Goal: Task Accomplishment & Management: Complete application form

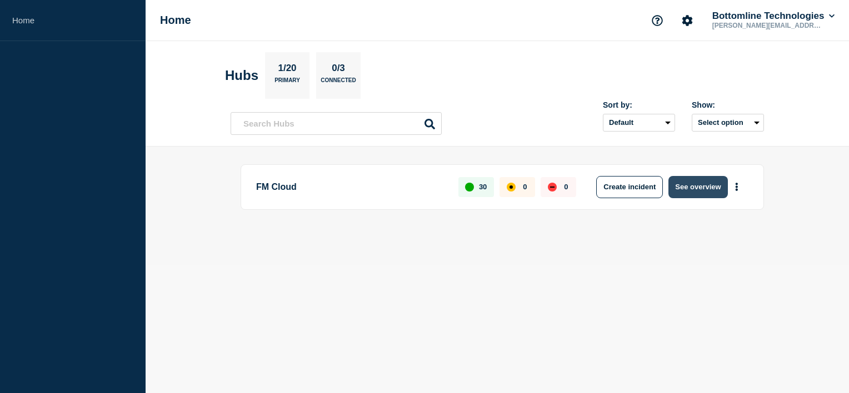
click at [709, 184] on button "See overview" at bounding box center [697, 187] width 59 height 22
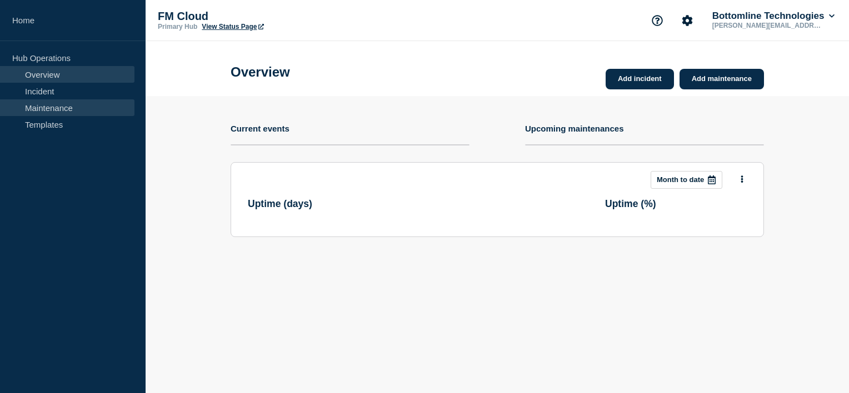
click at [44, 107] on link "Maintenance" at bounding box center [67, 107] width 134 height 17
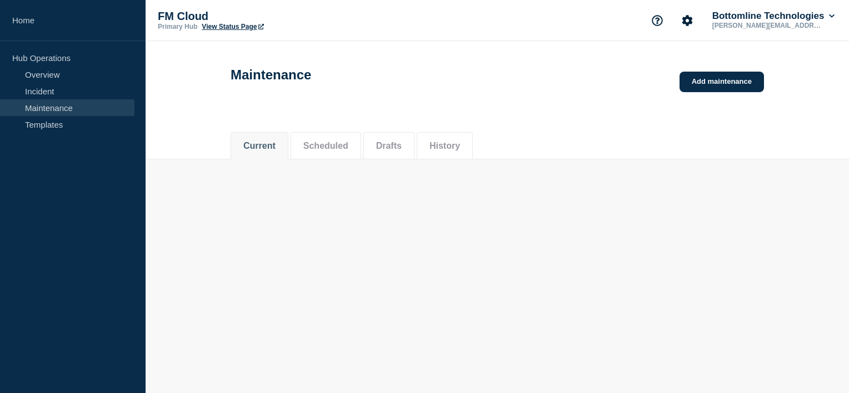
click at [402, 149] on button "Drafts" at bounding box center [389, 146] width 26 height 10
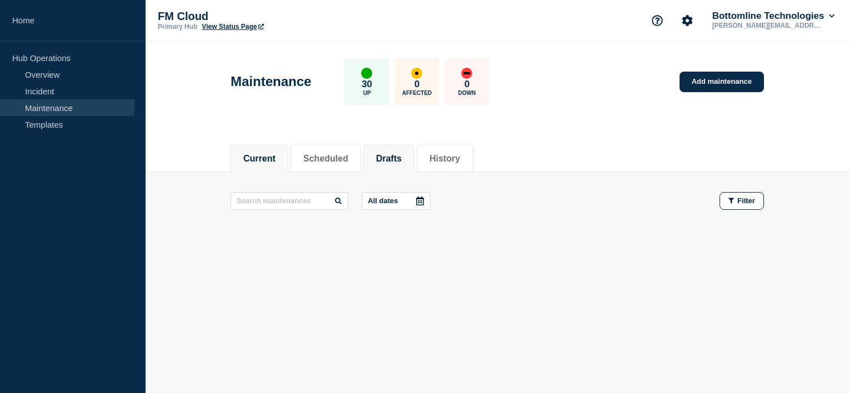
click at [402, 158] on button "Drafts" at bounding box center [389, 159] width 26 height 10
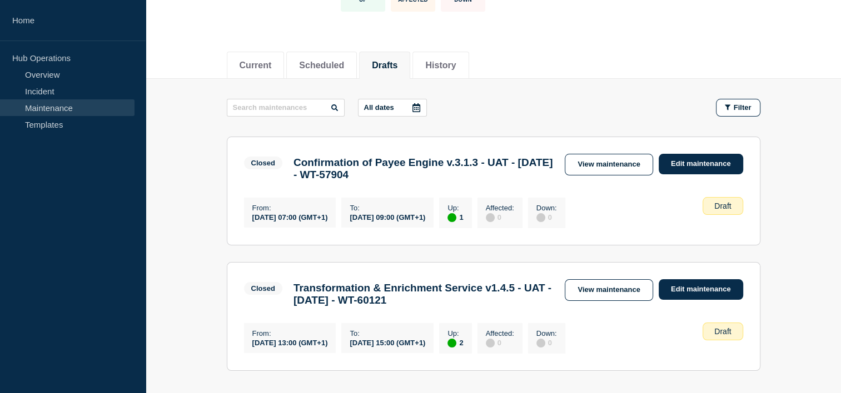
scroll to position [184, 0]
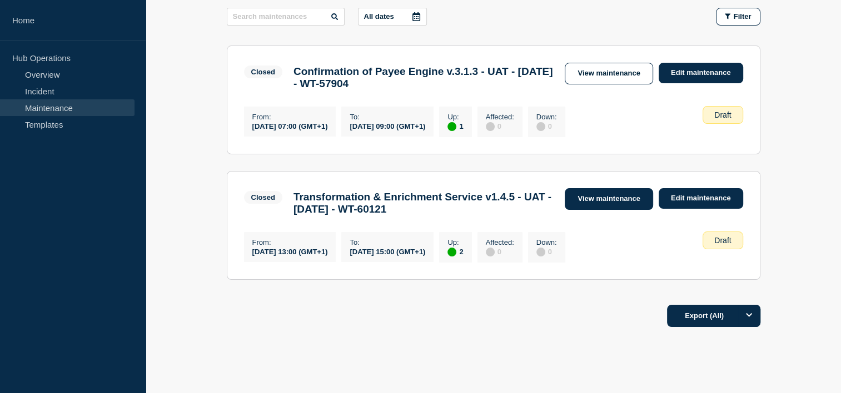
click at [613, 204] on link "View maintenance" at bounding box center [609, 199] width 88 height 22
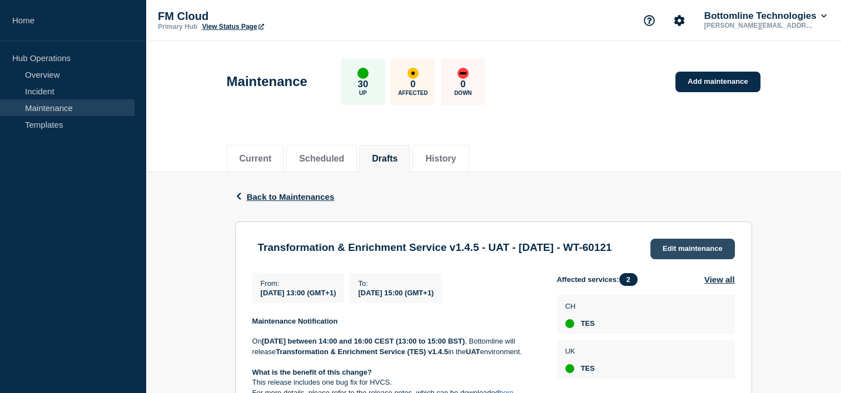
click at [680, 258] on link "Edit maintenance" at bounding box center [692, 249] width 84 height 21
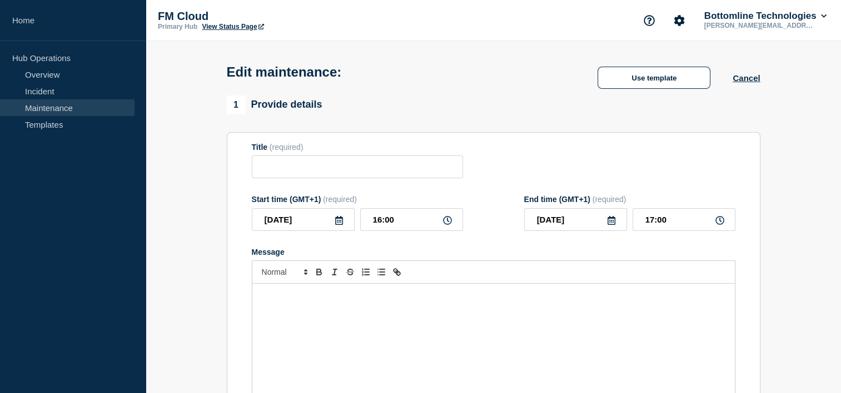
type input "Transformation & Enrichment Service v1.4.5 - UAT - [DATE] - WT-60121"
type input "13:00"
type input "15:00"
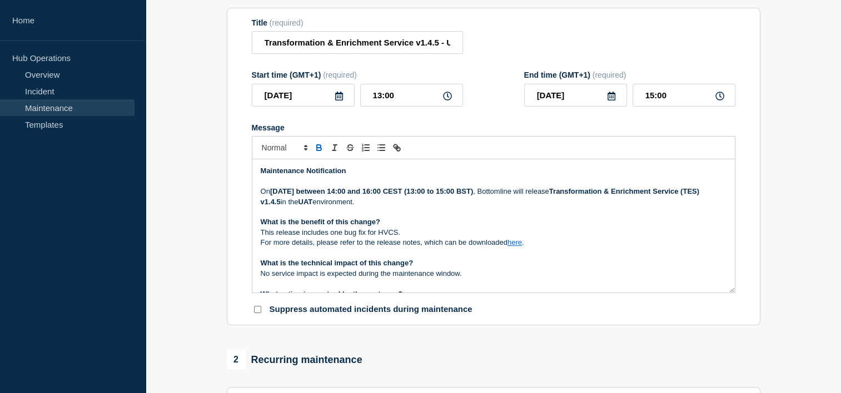
scroll to position [144, 0]
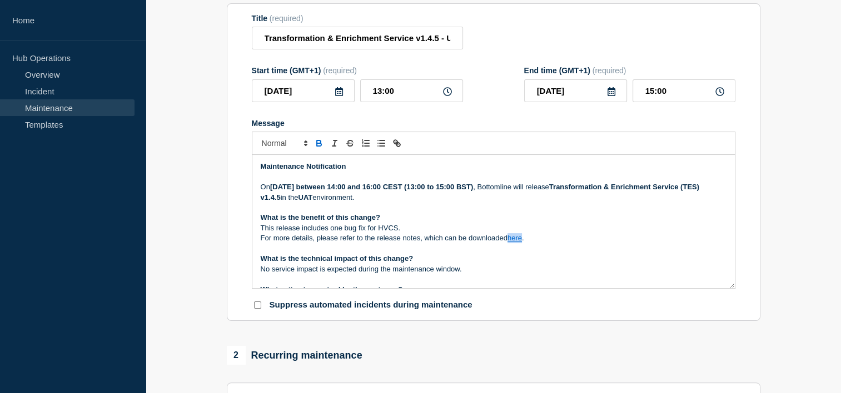
drag, startPoint x: 523, startPoint y: 244, endPoint x: 511, endPoint y: 244, distance: 12.2
click at [511, 242] on link "here" at bounding box center [514, 238] width 14 height 8
click at [553, 251] on p "Message" at bounding box center [494, 249] width 466 height 10
click at [514, 242] on link "here" at bounding box center [514, 238] width 14 height 8
click at [553, 222] on link at bounding box center [540, 218] width 26 height 8
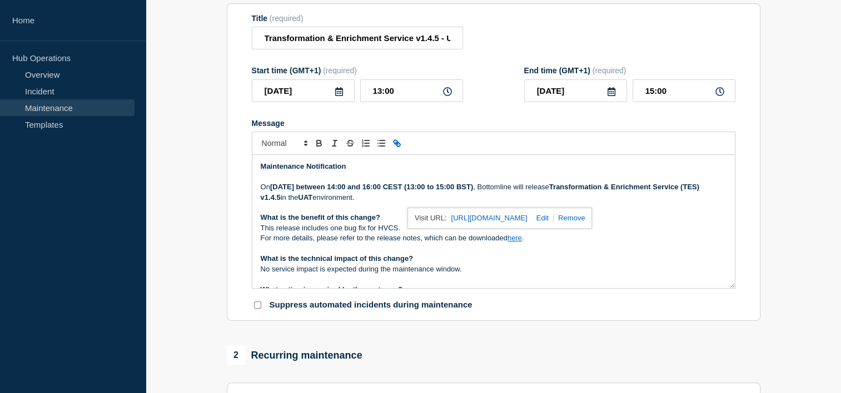
type input "[URL][DOMAIN_NAME]"
paste input "[URL][DOMAIN_NAME]"
type input "[URL][DOMAIN_NAME]"
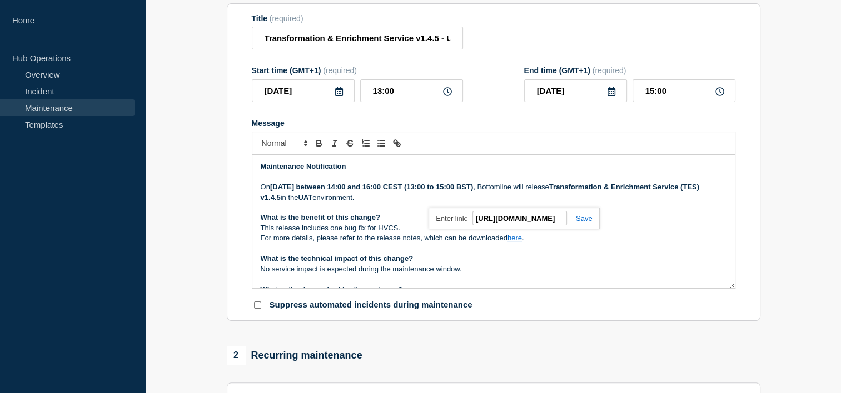
click at [583, 223] on link at bounding box center [580, 218] width 26 height 8
click at [520, 242] on link "here" at bounding box center [514, 238] width 14 height 8
click at [513, 226] on link "[URL][DOMAIN_NAME]" at bounding box center [489, 218] width 76 height 14
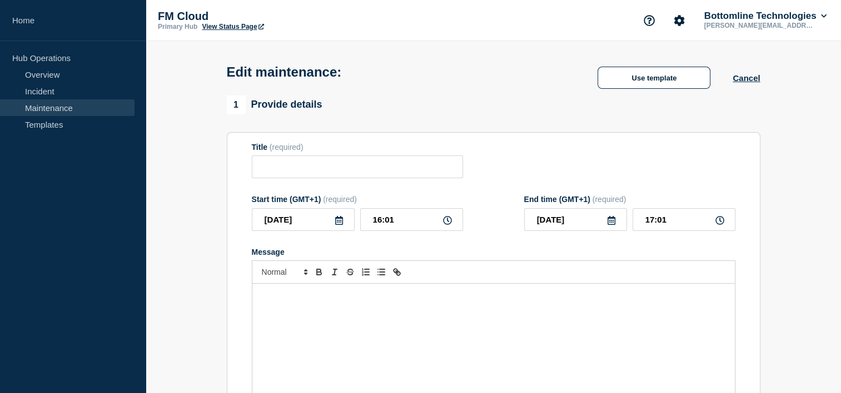
type input "Transformation & Enrichment Service v1.4.5 - UAT - [DATE] - WT-60121"
type input "13:00"
type input "15:00"
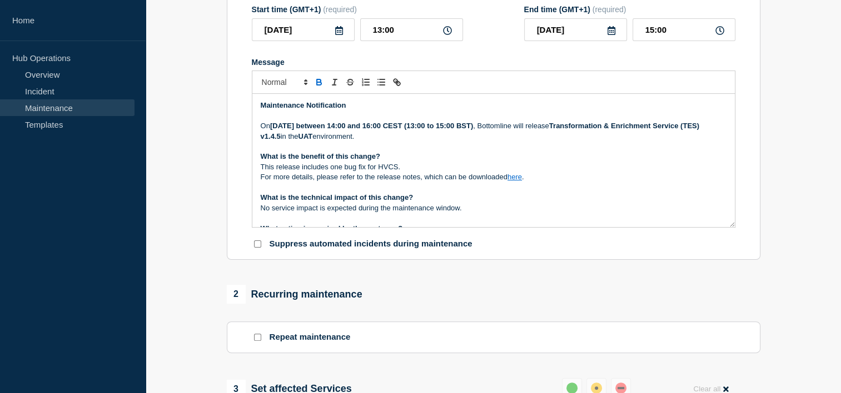
scroll to position [208, 0]
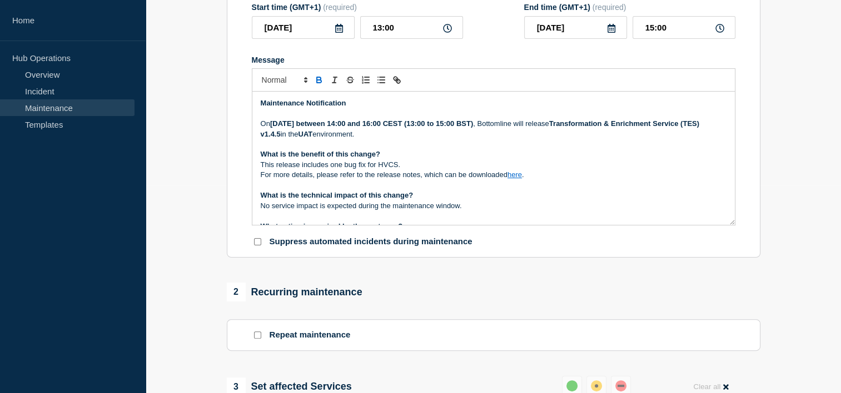
click at [520, 179] on link "here" at bounding box center [514, 175] width 14 height 8
click at [527, 159] on link "[URL][DOMAIN_NAME]" at bounding box center [489, 155] width 76 height 14
click at [812, 121] on section "1 Provide details Title (required) Transformation & Enrichment Service v1.4.5 -…" at bounding box center [493, 359] width 695 height 913
drag, startPoint x: 522, startPoint y: 182, endPoint x: 509, endPoint y: 181, distance: 13.3
click at [509, 179] on link "here" at bounding box center [514, 175] width 14 height 8
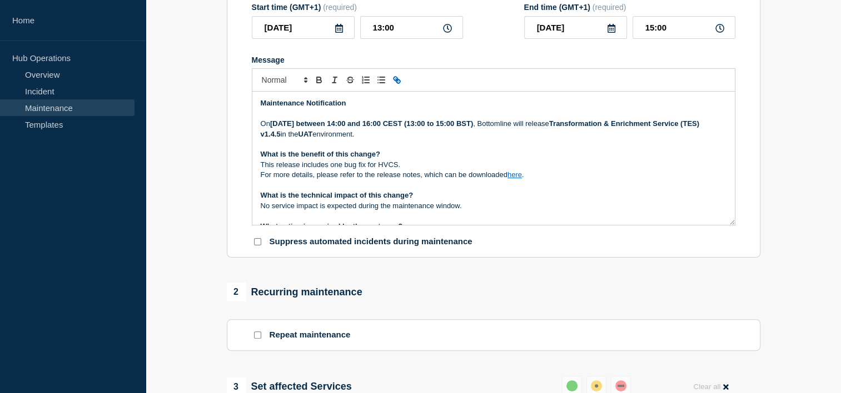
click at [546, 191] on p "Message" at bounding box center [494, 186] width 466 height 10
click at [516, 179] on link "here" at bounding box center [514, 175] width 14 height 8
click at [553, 159] on link at bounding box center [540, 155] width 26 height 8
type input "[URL][DOMAIN_NAME]"
paste input "[URL][DOMAIN_NAME]"
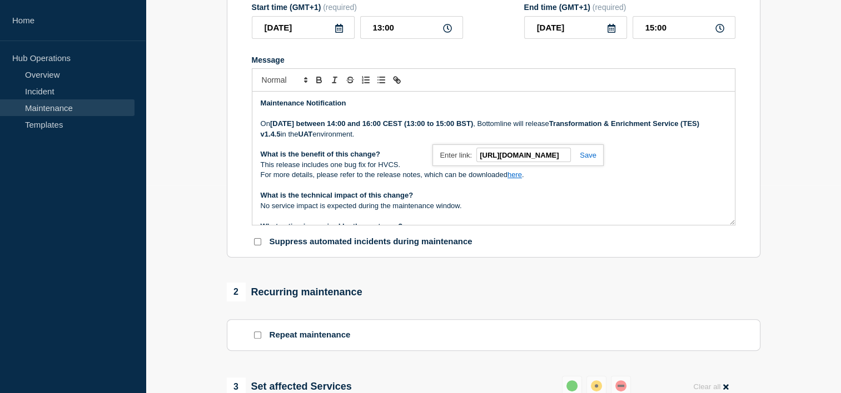
scroll to position [0, 172]
type input "[URL][DOMAIN_NAME]"
click at [586, 159] on link at bounding box center [584, 155] width 26 height 8
click at [516, 179] on link "here" at bounding box center [514, 175] width 14 height 8
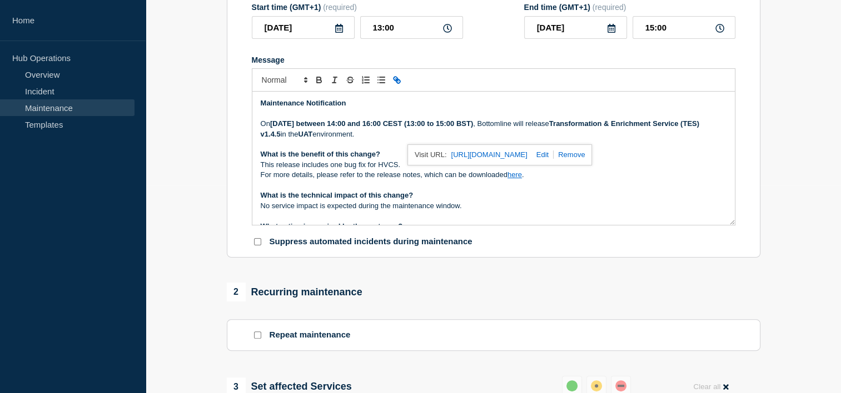
click at [525, 162] on link "[URL][DOMAIN_NAME]" at bounding box center [489, 155] width 76 height 14
click at [470, 56] on form "Title (required) Transformation & Enrichment Service v1.4.5 - UAT - 09/OCT/2025…" at bounding box center [493, 99] width 483 height 297
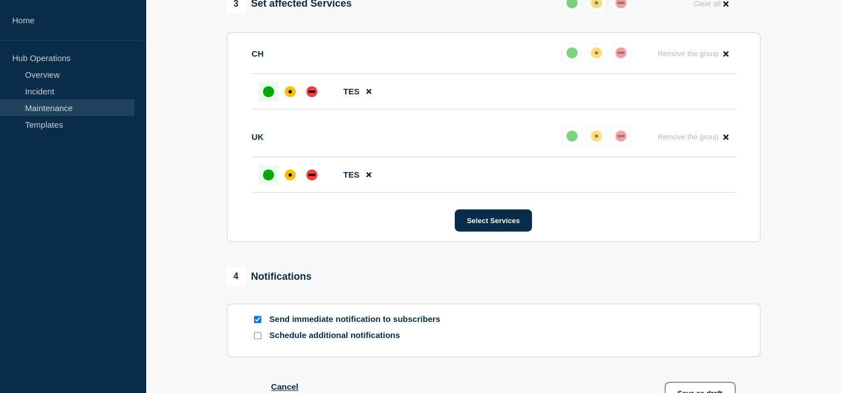
scroll to position [685, 0]
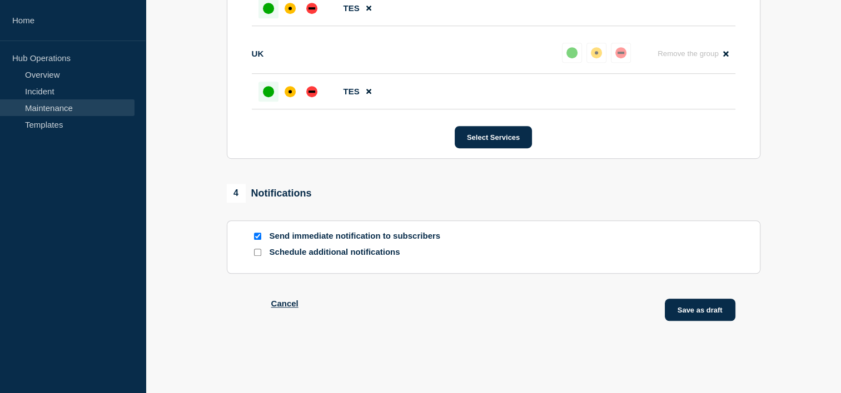
click at [687, 308] on button "Save as draft" at bounding box center [700, 310] width 71 height 22
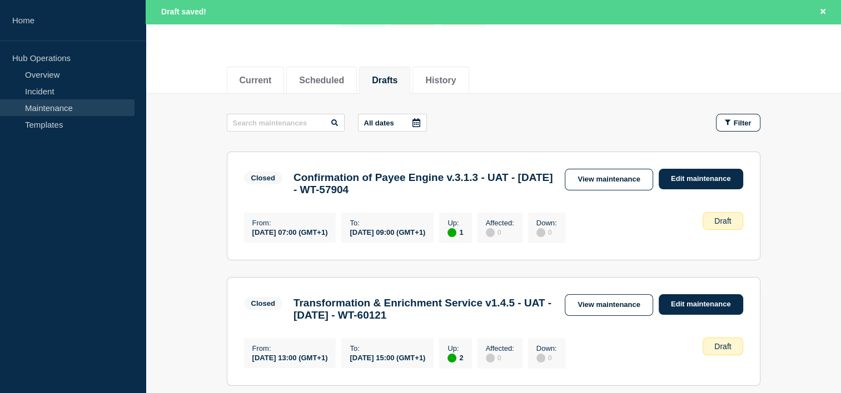
scroll to position [103, 0]
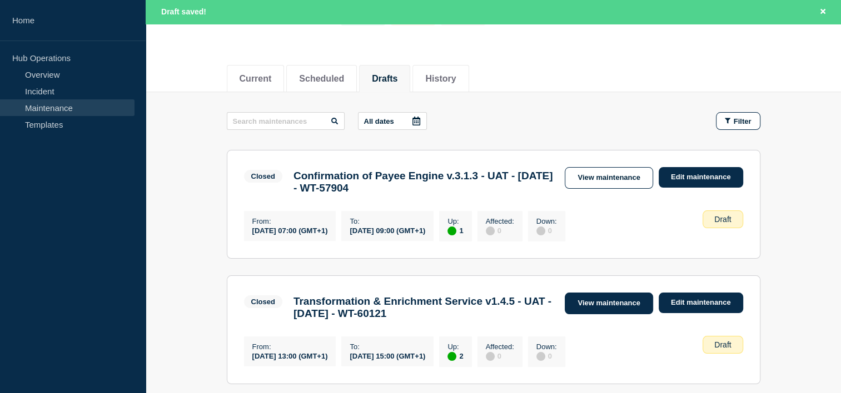
click at [635, 305] on link "View maintenance" at bounding box center [609, 304] width 88 height 22
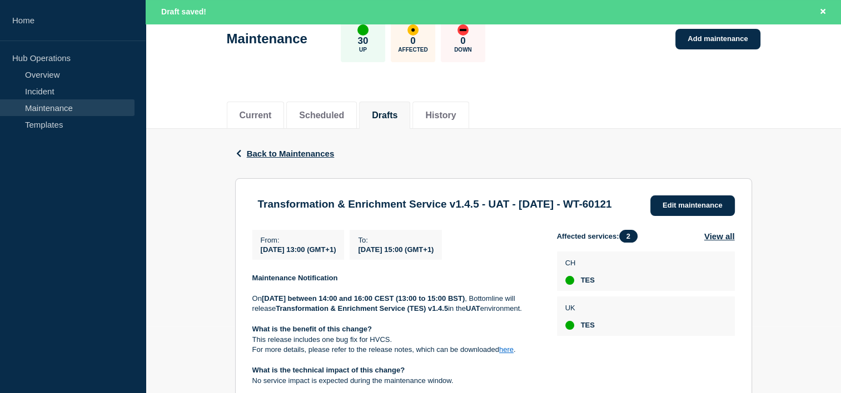
scroll to position [67, 0]
